Goal: Check status

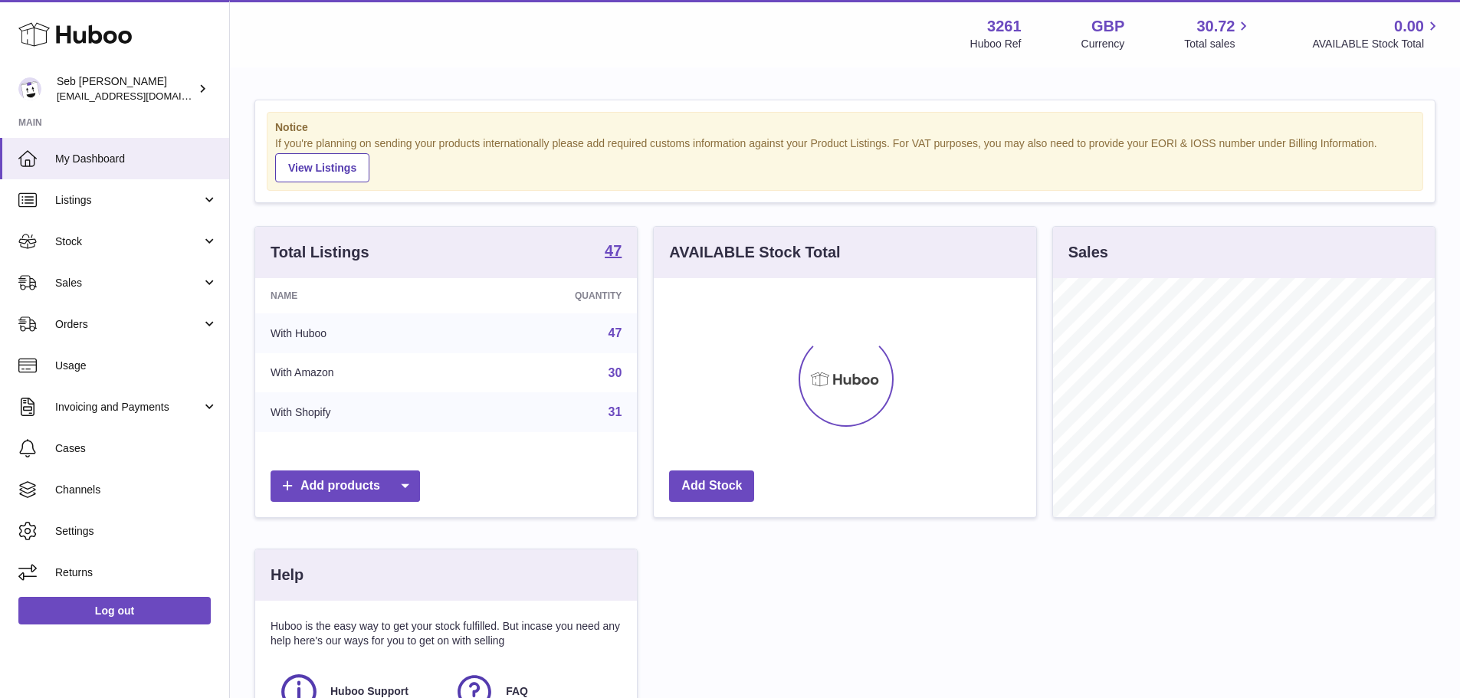
scroll to position [239, 383]
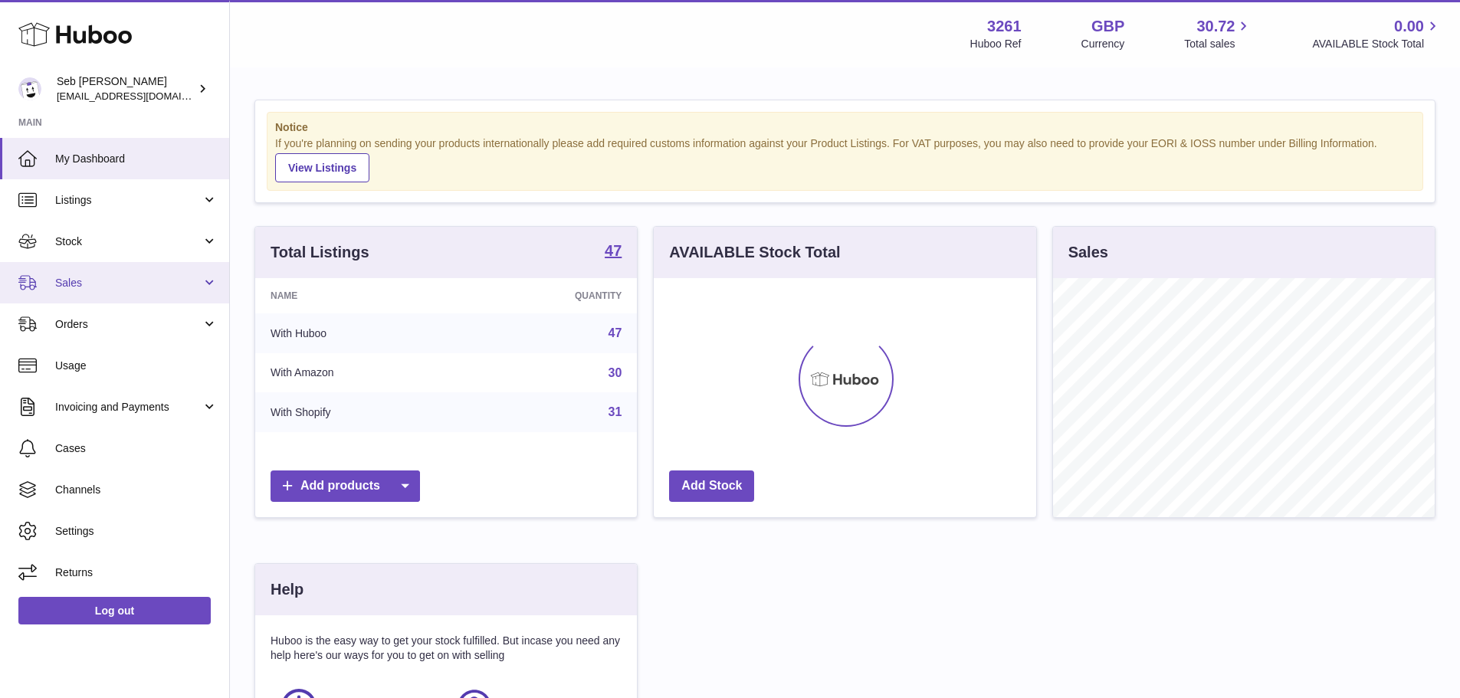
drag, startPoint x: 74, startPoint y: 274, endPoint x: 90, endPoint y: 280, distance: 17.0
click at [74, 274] on link "Sales" at bounding box center [114, 282] width 229 height 41
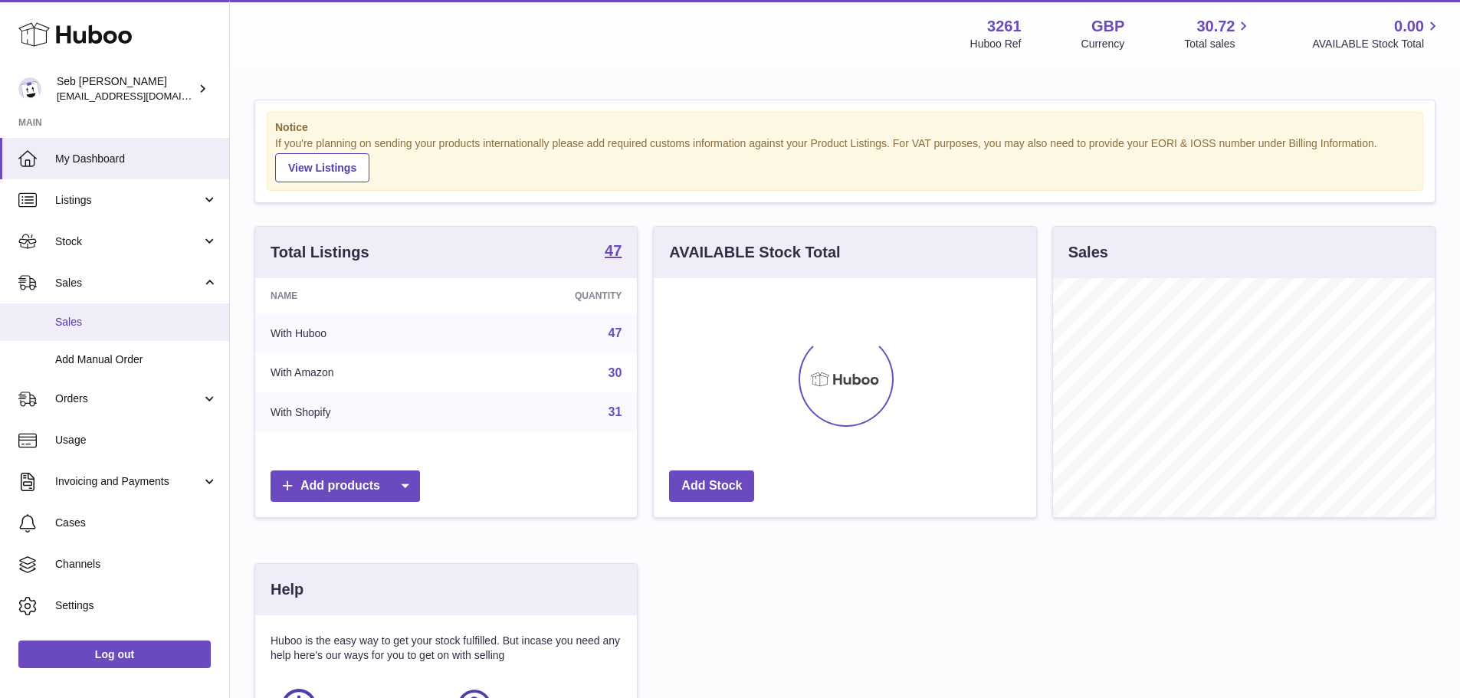
click at [124, 313] on link "Sales" at bounding box center [114, 323] width 229 height 38
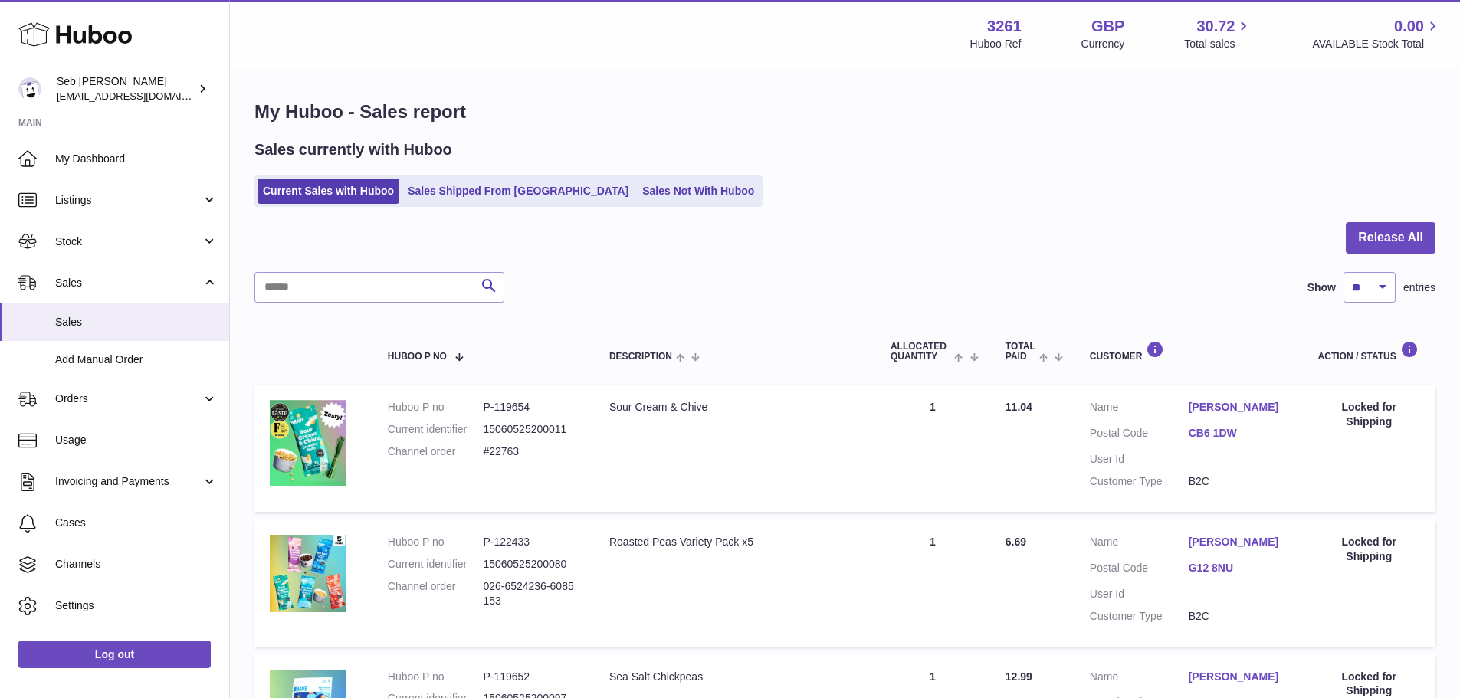
drag, startPoint x: 728, startPoint y: 169, endPoint x: 751, endPoint y: 164, distance: 24.2
click at [728, 169] on div "Sales currently with Huboo Current Sales with Huboo Sales Shipped From [GEOGRAP…" at bounding box center [845, 173] width 1181 height 67
click at [512, 201] on link "Sales Shipped From [GEOGRAPHIC_DATA]" at bounding box center [518, 191] width 232 height 25
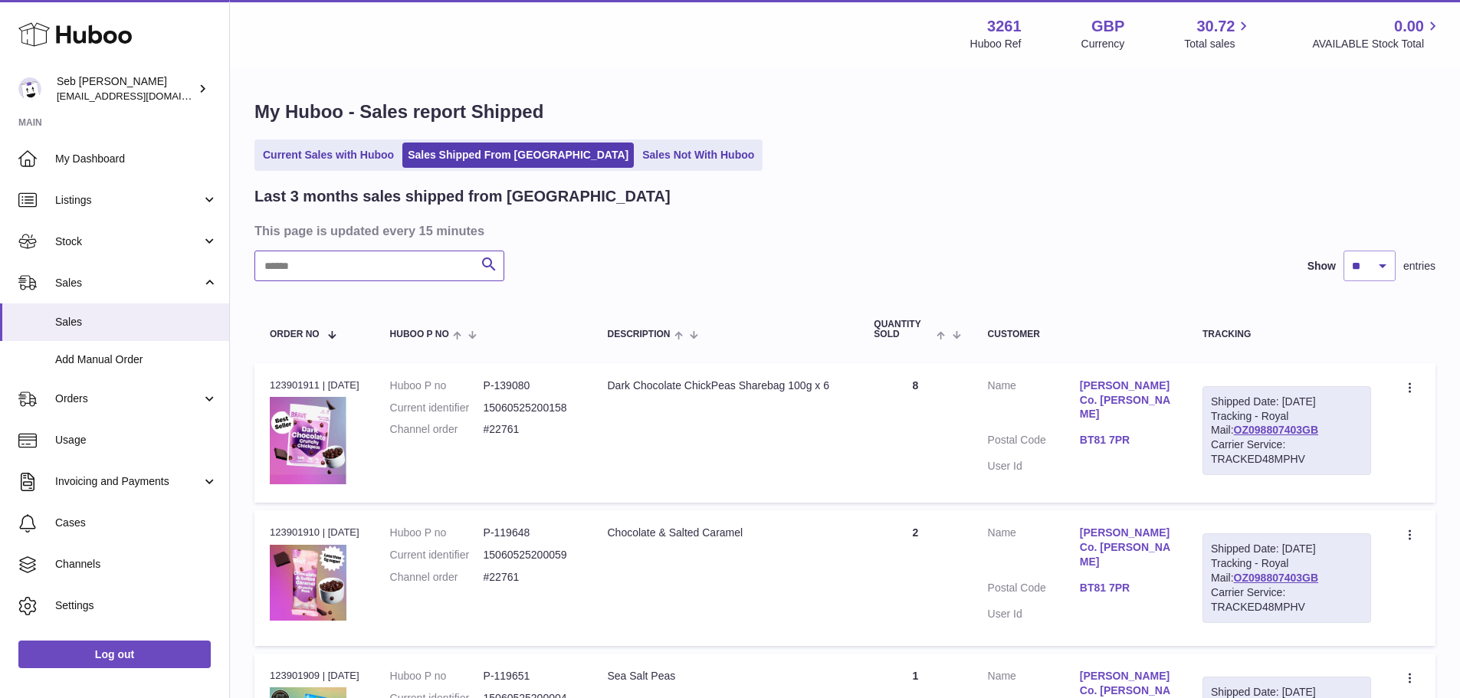
click at [313, 272] on input "text" at bounding box center [380, 266] width 250 height 31
paste input "**********"
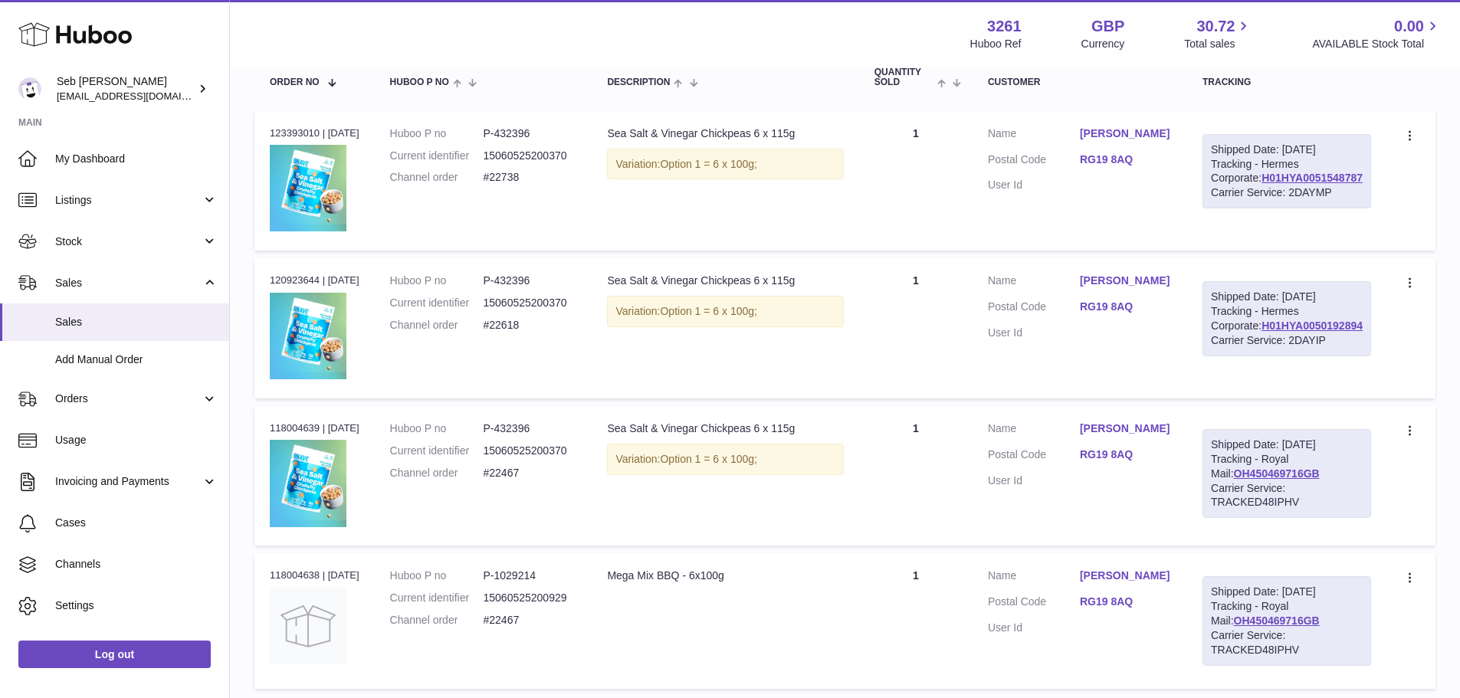
scroll to position [243, 0]
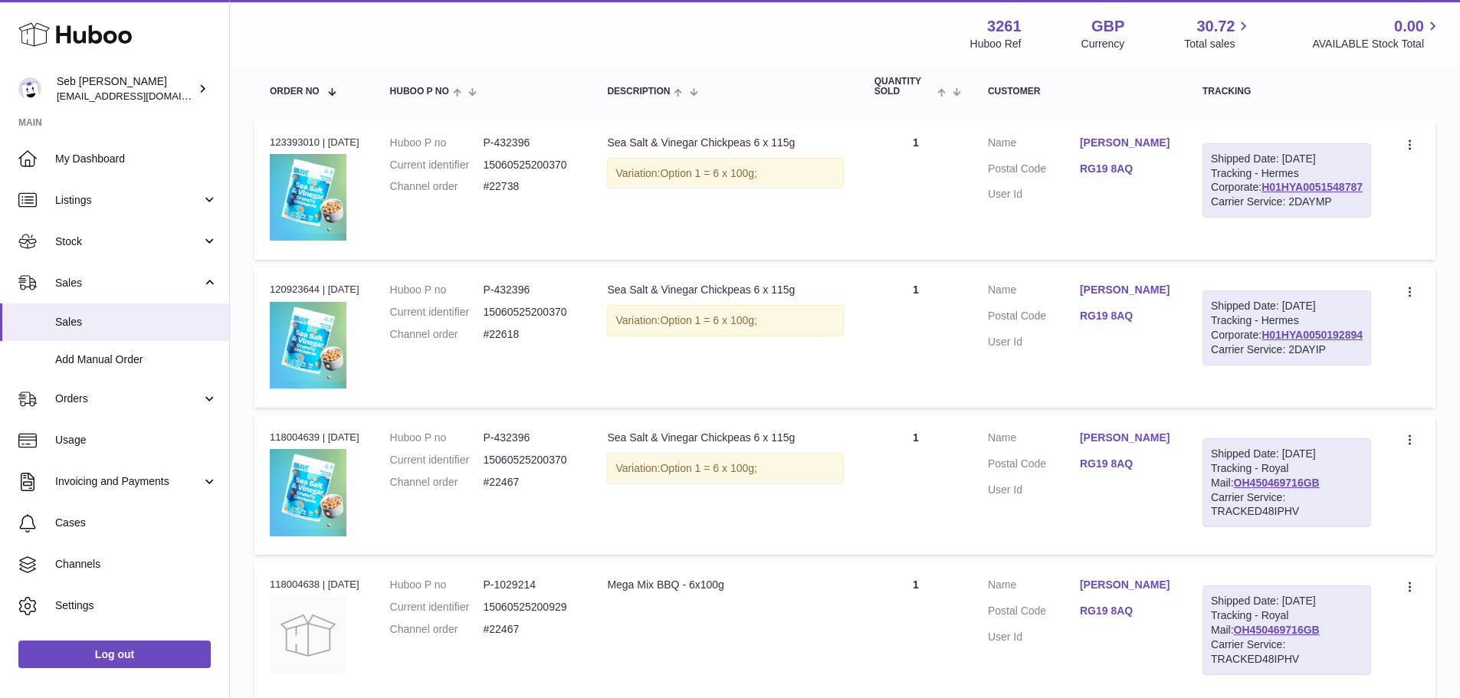
type input "**********"
click at [1297, 489] on link "OH450469716GB" at bounding box center [1277, 483] width 86 height 12
drag, startPoint x: 1119, startPoint y: 531, endPoint x: 1171, endPoint y: 531, distance: 52.1
click at [1171, 498] on dd at bounding box center [1126, 490] width 92 height 15
drag, startPoint x: 1119, startPoint y: 525, endPoint x: 1180, endPoint y: 527, distance: 61.4
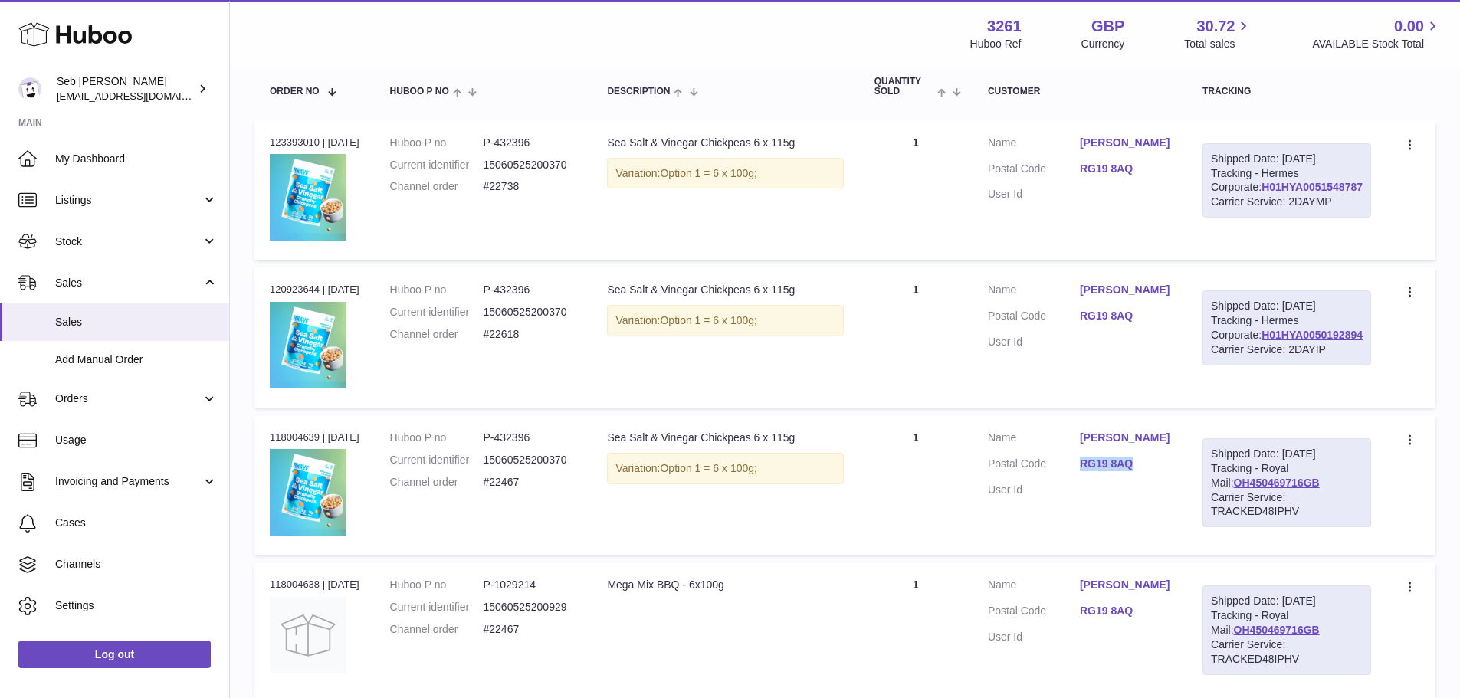
click at [1172, 505] on dl "Customer Name Tanya Trumper Postal Code RG19 8AQ User Id" at bounding box center [1080, 468] width 184 height 74
copy dl "RG19 8AQ"
click at [858, 255] on td "Description Sea Salt & Vinegar Chickpeas 6 x 115g Variation: Option 1 = 6 x 100…" at bounding box center [725, 190] width 267 height 140
click at [310, 136] on div "Order no 123393010 | 24th Aug" at bounding box center [315, 143] width 90 height 14
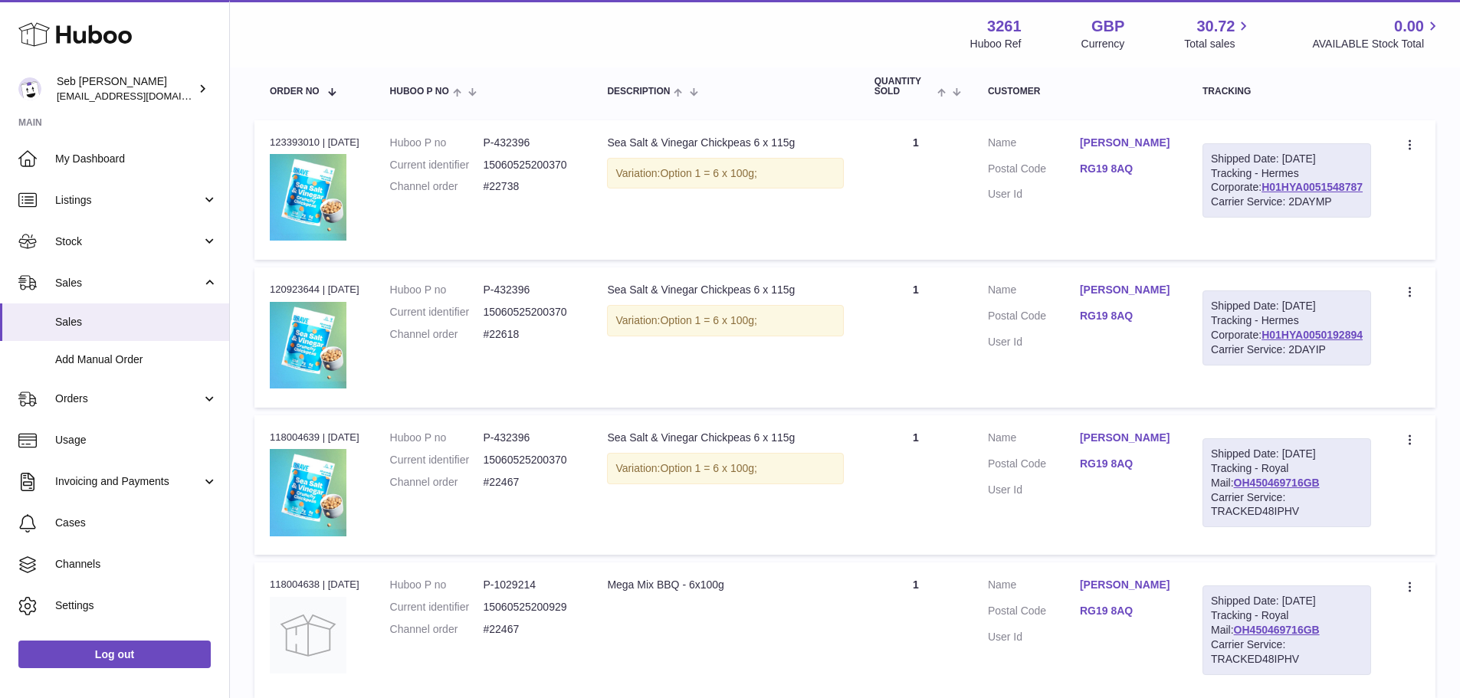
copy div "123393010"
click at [923, 356] on td "Quantity 1" at bounding box center [915, 338] width 113 height 140
click at [902, 261] on td "Quantity 1" at bounding box center [915, 190] width 113 height 140
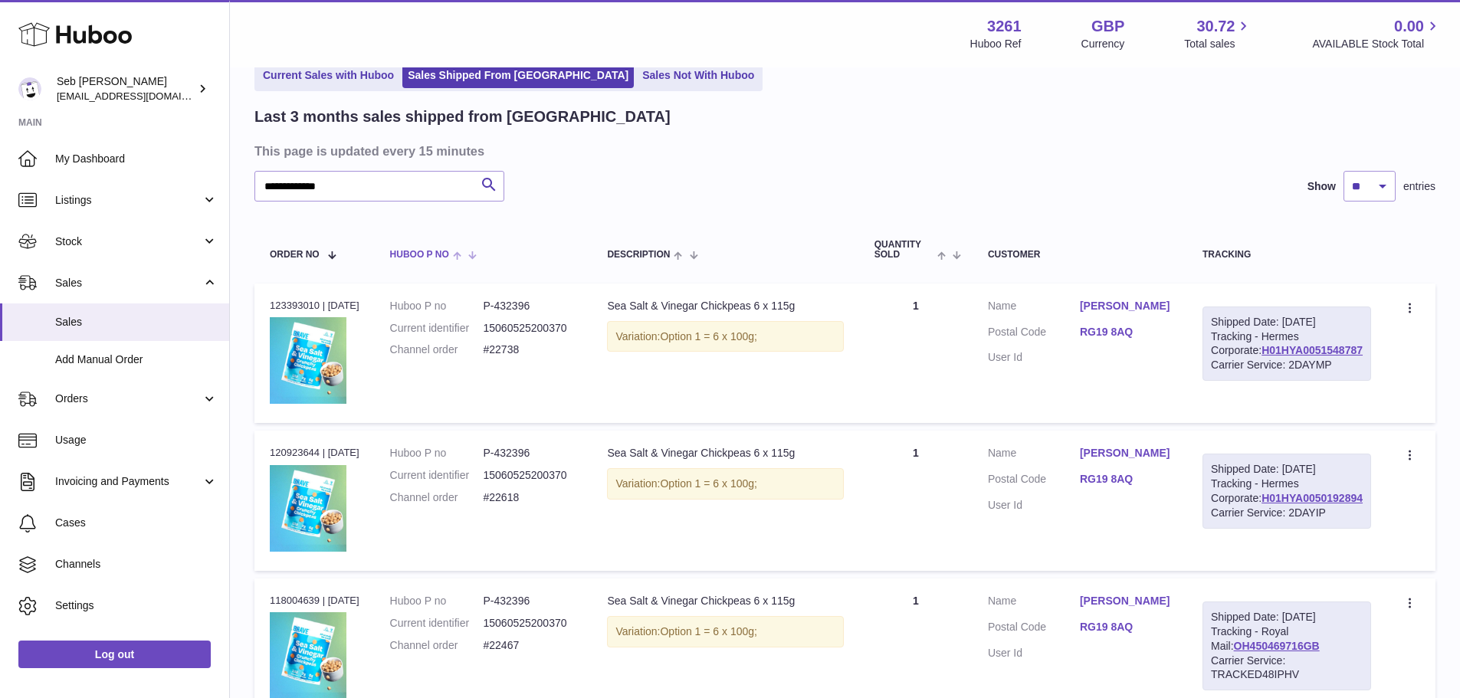
scroll to position [153, 0]
